Goal: Task Accomplishment & Management: Complete application form

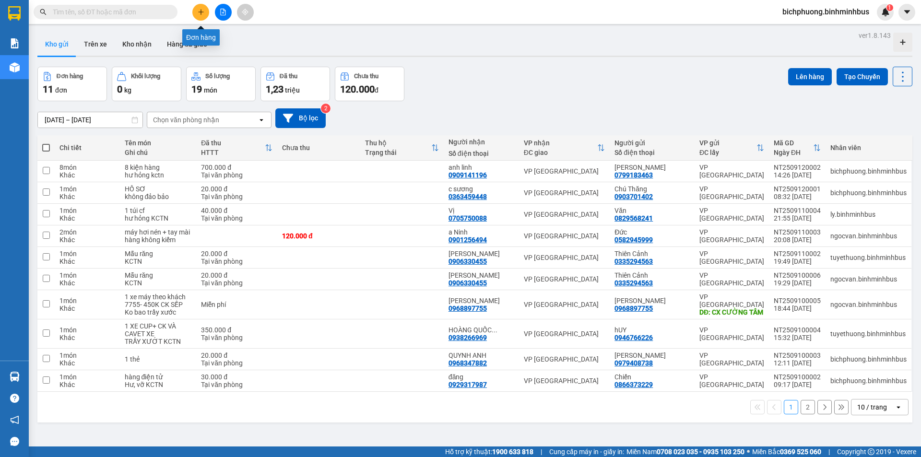
click at [202, 17] on button at bounding box center [200, 12] width 17 height 17
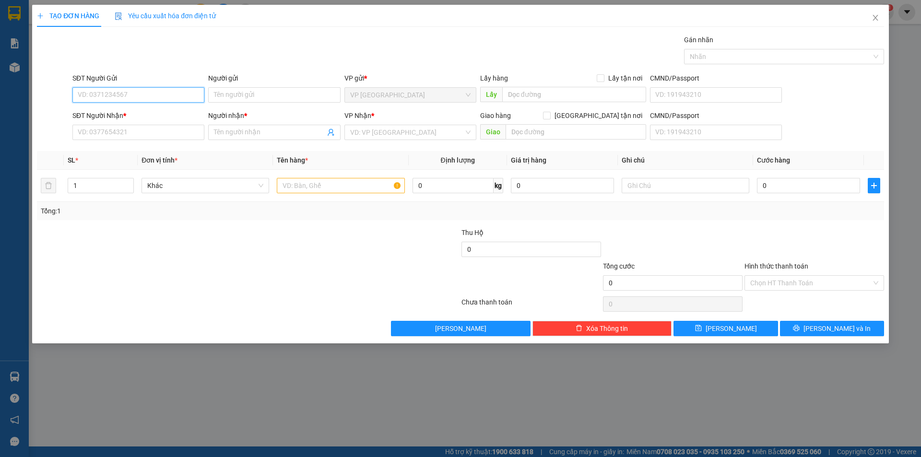
click at [139, 92] on input "SĐT Người Gửi" at bounding box center [138, 94] width 132 height 15
paste input "0938397905"
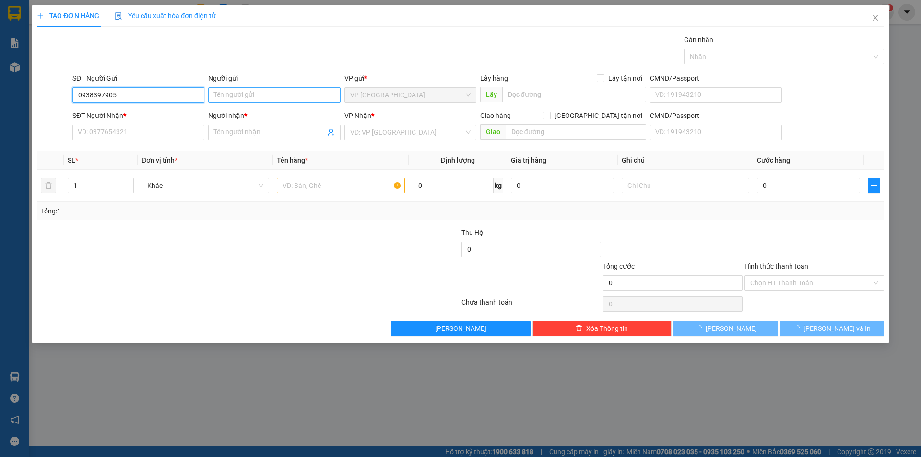
type input "0938397905"
click at [232, 97] on input "Người gửi" at bounding box center [274, 94] width 132 height 15
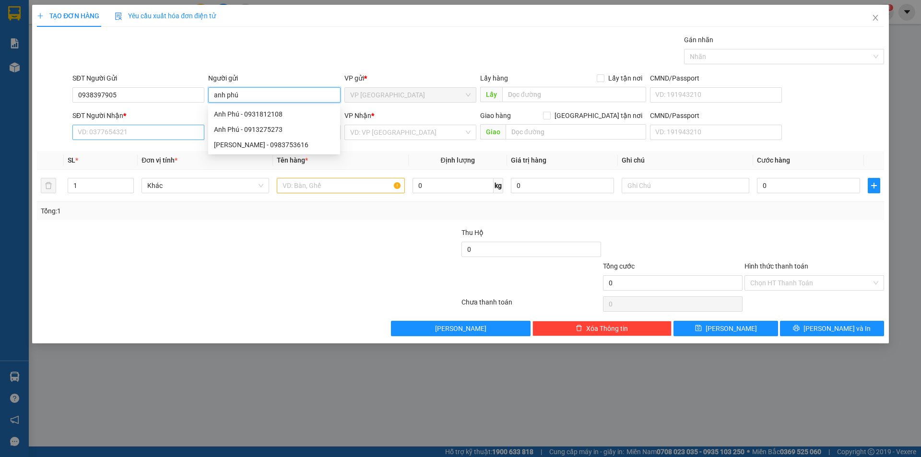
type input "anh phú"
click at [128, 138] on input "SĐT Người Nhận *" at bounding box center [138, 132] width 132 height 15
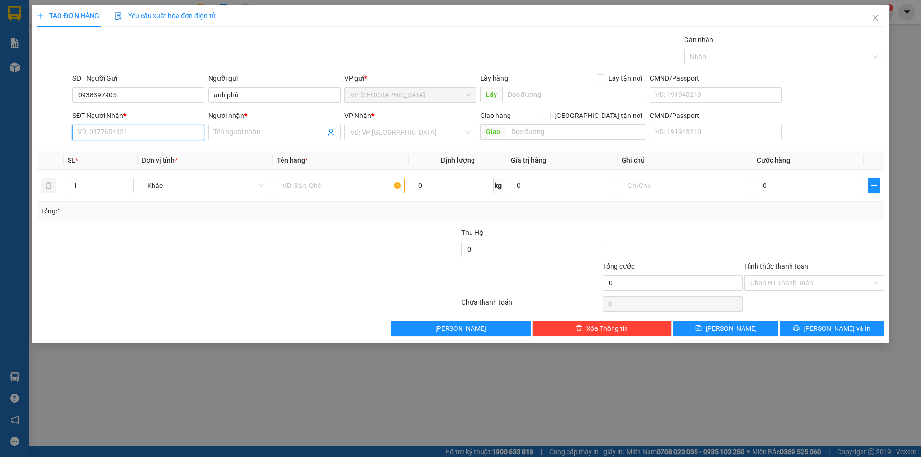
paste input "0938397905"
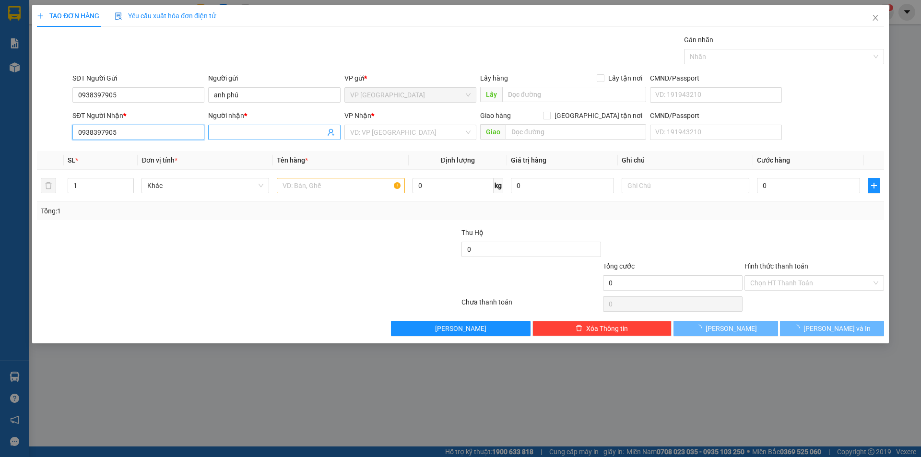
type input "0938397905"
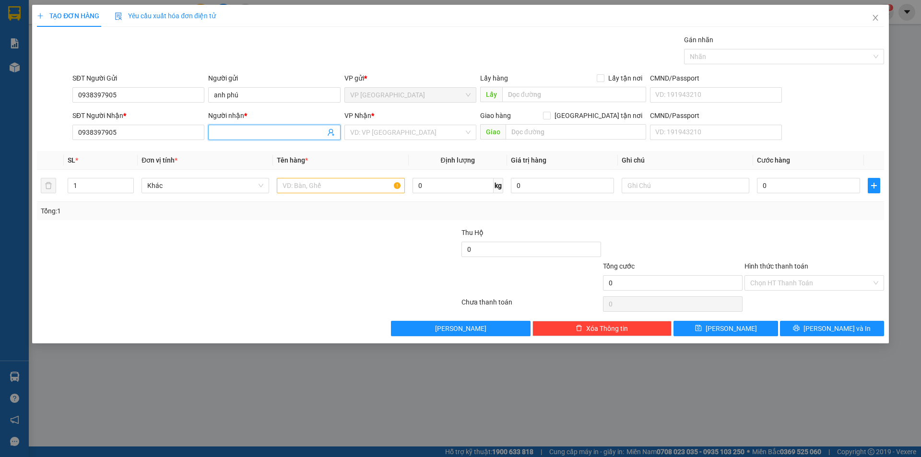
click at [252, 127] on span at bounding box center [274, 132] width 132 height 15
type input "anh phú"
click at [203, 221] on div "Transit Pickup Surcharge Ids Transit Deliver Surcharge Ids Transit Deliver Surc…" at bounding box center [460, 186] width 847 height 302
click at [296, 187] on input "text" at bounding box center [341, 185] width 128 height 15
type input "xe máy"
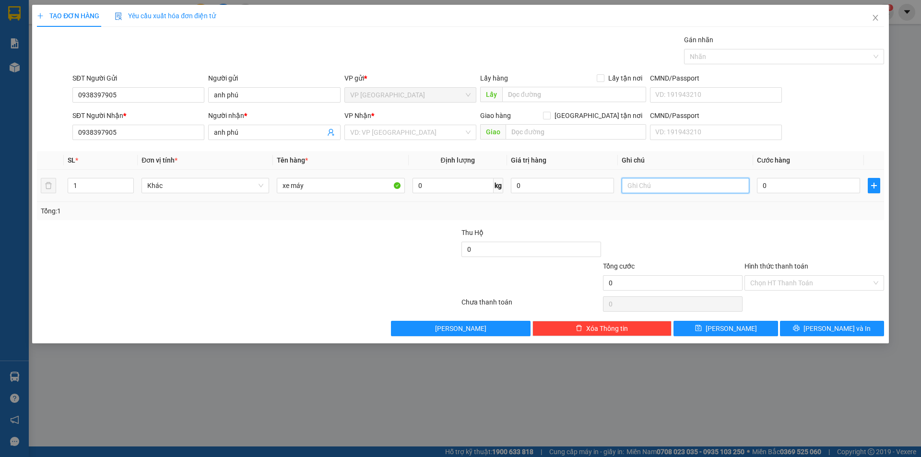
click at [630, 185] on input "text" at bounding box center [686, 185] width 128 height 15
type input "trầy xước kctn"
click at [774, 187] on input "0" at bounding box center [808, 185] width 103 height 15
type input "4"
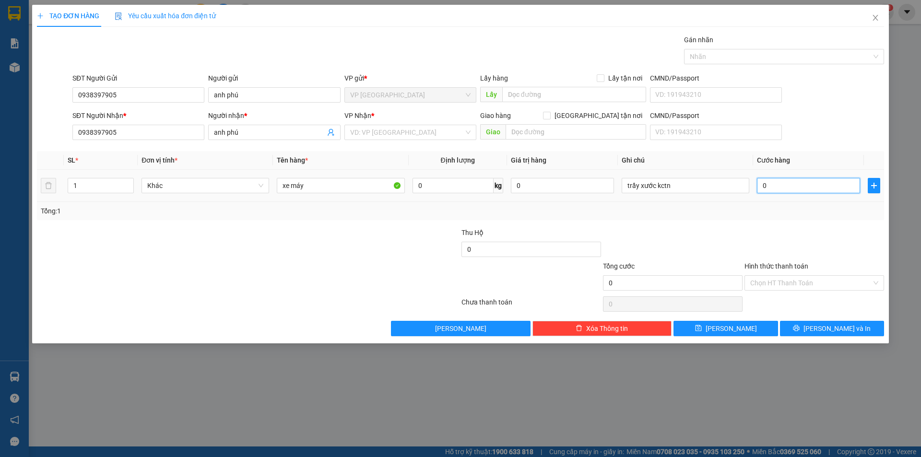
type input "4"
type input "45"
type input "450"
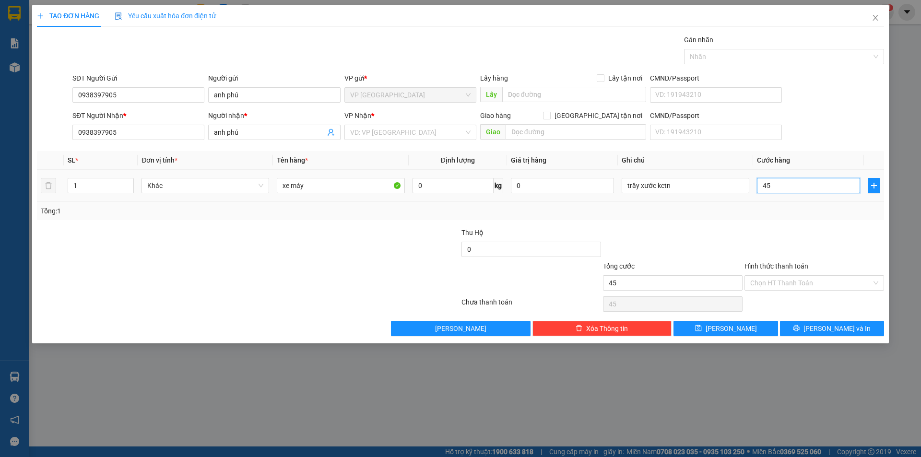
type input "450"
type input "450.000"
click at [725, 229] on div at bounding box center [673, 244] width 142 height 34
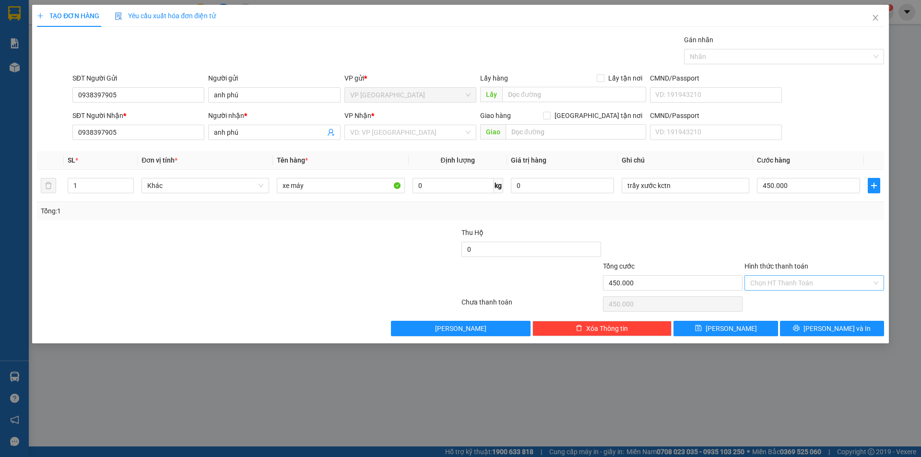
click at [780, 285] on input "Hình thức thanh toán" at bounding box center [810, 283] width 121 height 14
click at [785, 298] on div "Tại văn phòng" at bounding box center [814, 302] width 128 height 11
type input "0"
click at [761, 330] on button "[PERSON_NAME]" at bounding box center [726, 328] width 104 height 15
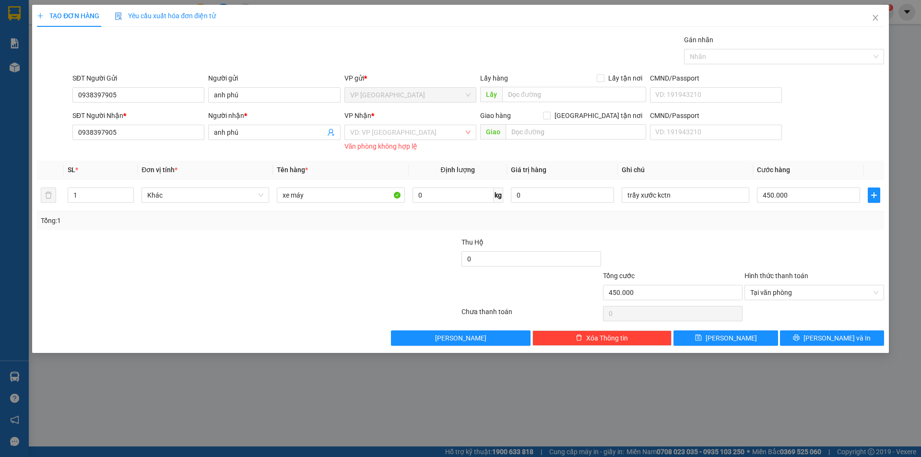
click at [386, 142] on div "Văn phòng không hợp lệ" at bounding box center [410, 146] width 132 height 11
click at [388, 138] on input "search" at bounding box center [407, 132] width 114 height 14
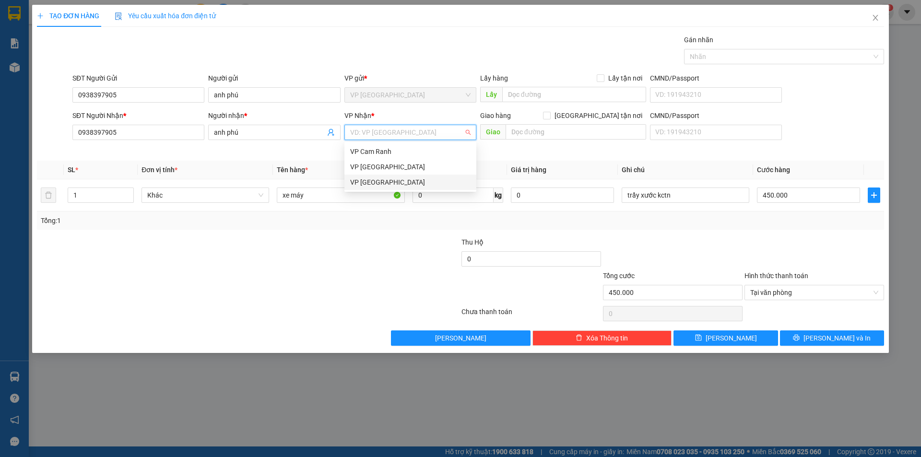
click at [393, 185] on div "VP [GEOGRAPHIC_DATA]" at bounding box center [410, 182] width 120 height 11
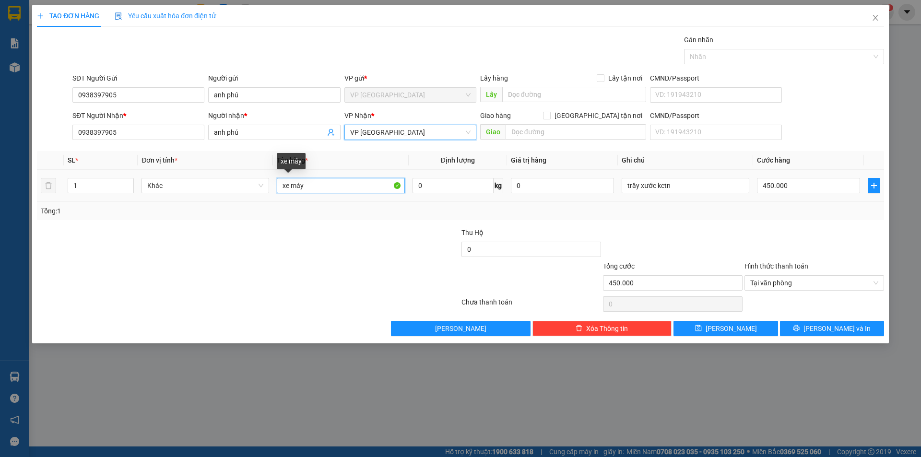
click at [317, 183] on input "xe máy" at bounding box center [341, 185] width 128 height 15
type input "xe máy đi theo khách"
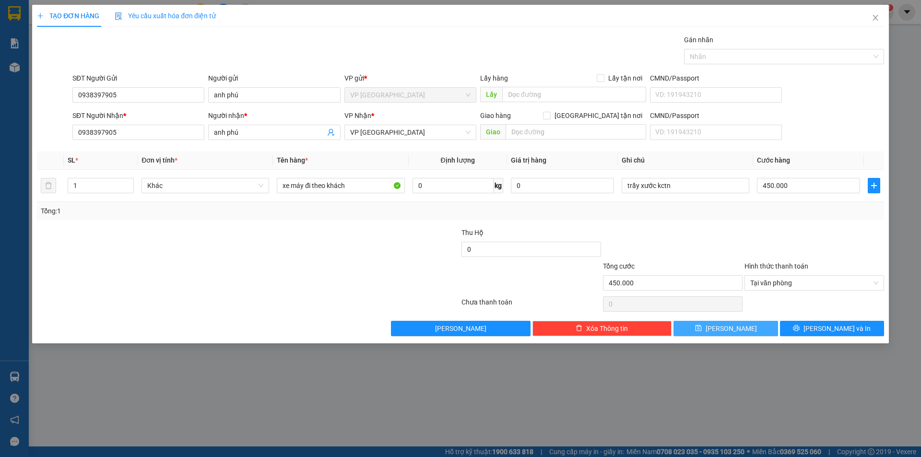
click at [731, 328] on span "[PERSON_NAME]" at bounding box center [731, 328] width 51 height 11
type input "0"
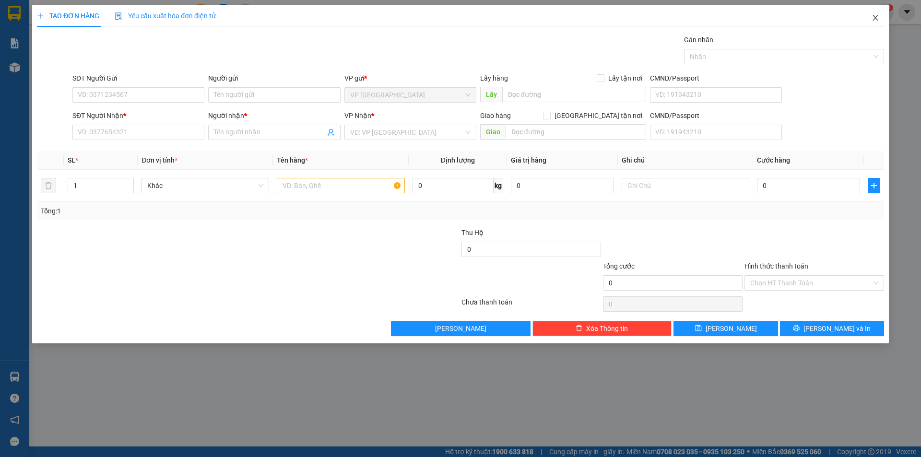
click at [878, 16] on icon "close" at bounding box center [876, 18] width 8 height 8
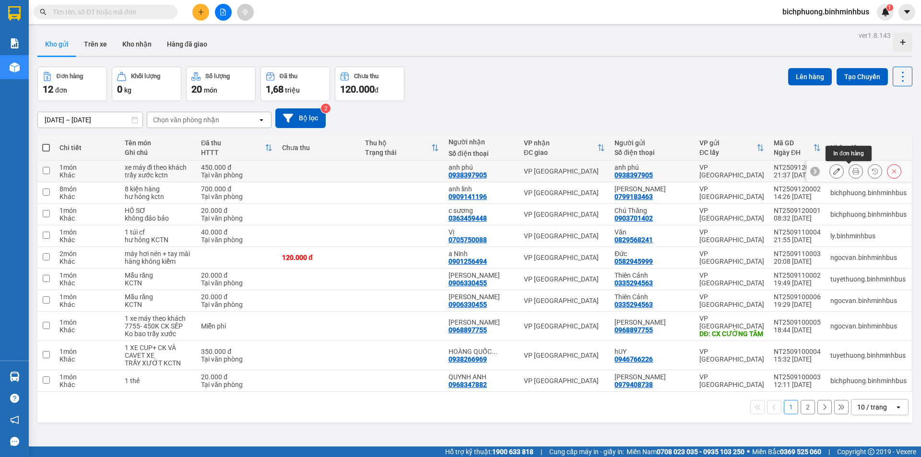
click at [849, 174] on button at bounding box center [855, 171] width 13 height 17
